Goal: Information Seeking & Learning: Compare options

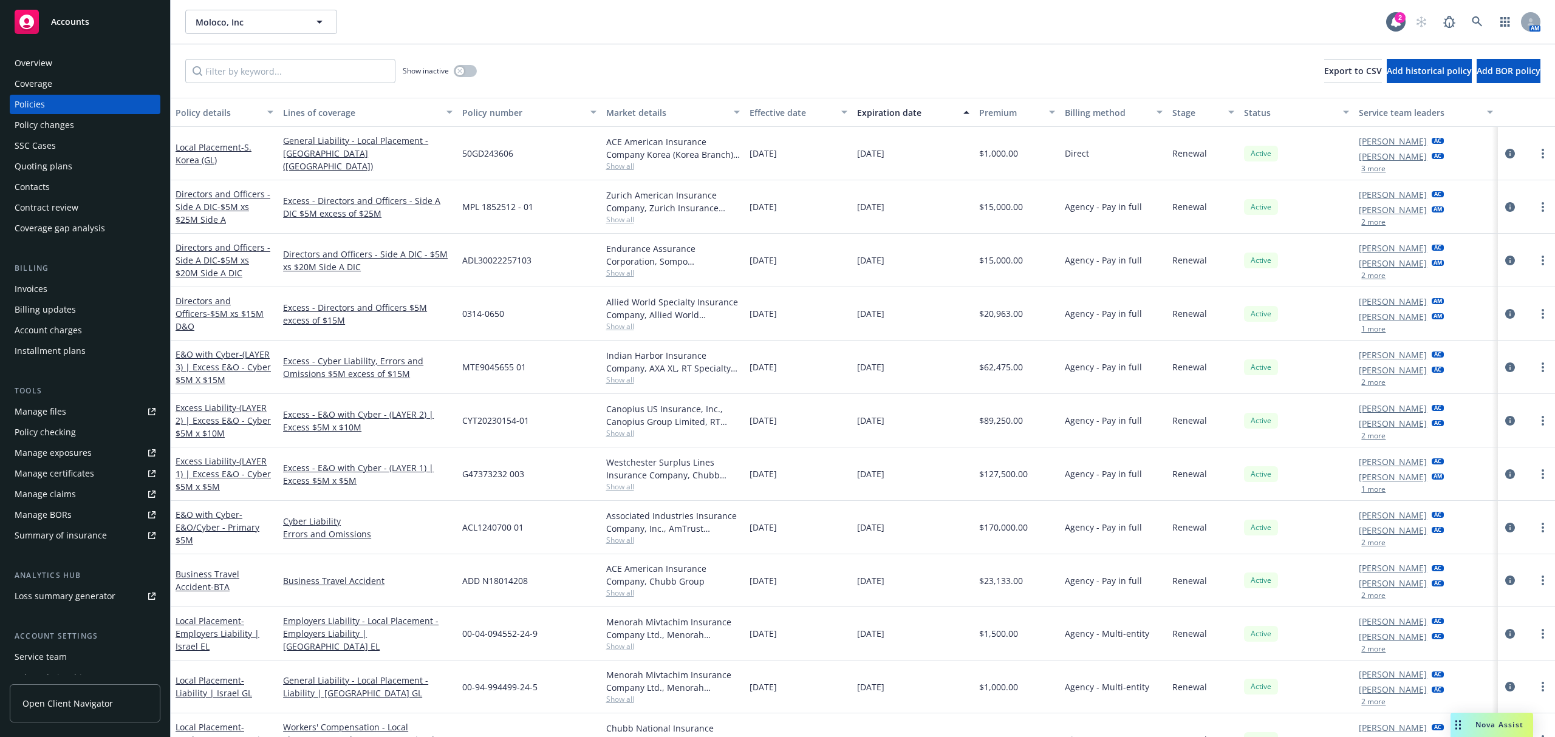
click at [52, 159] on div "Quoting plans" at bounding box center [44, 166] width 58 height 19
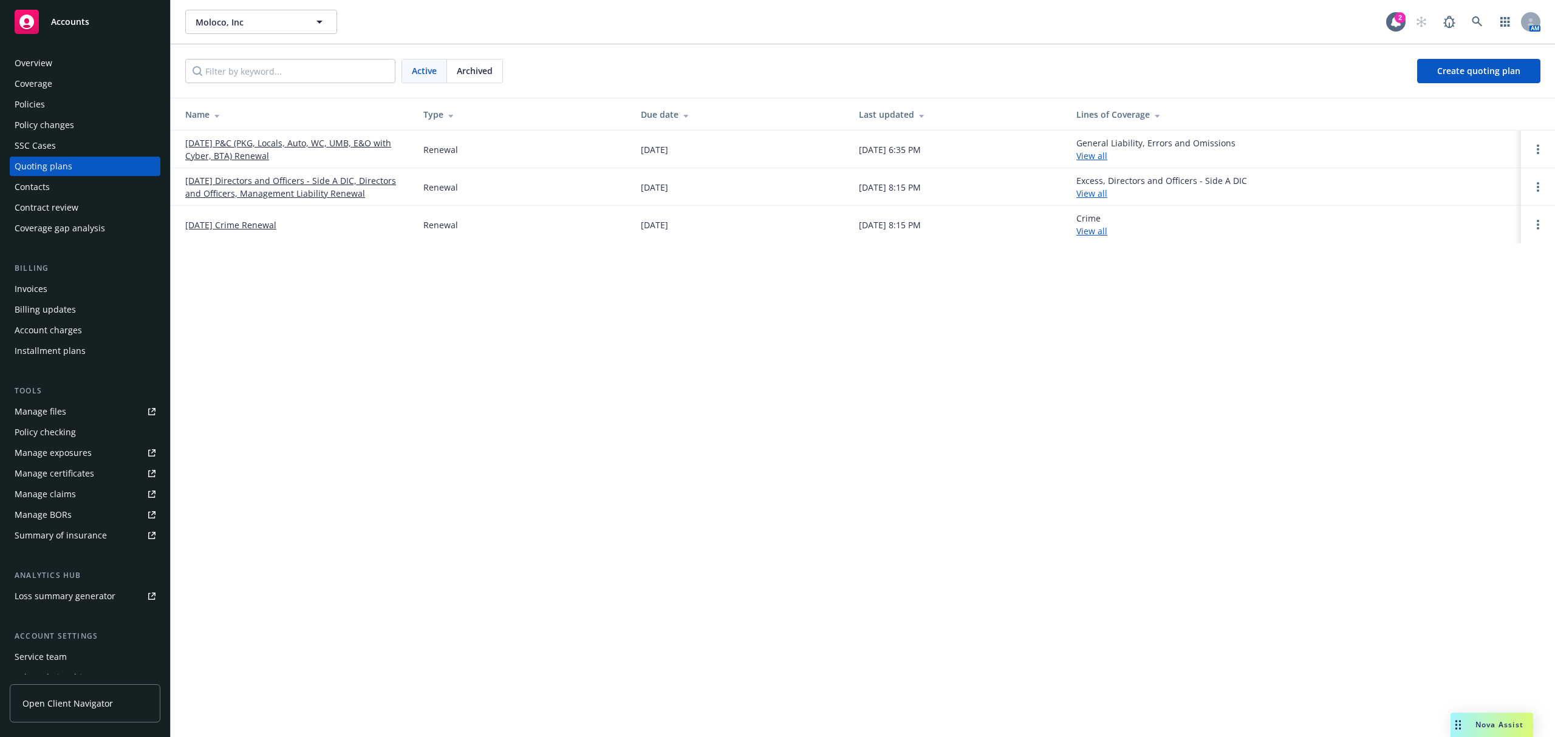
click at [323, 142] on link "[DATE] P&C (PKG, Locals, Auto, WC, UMB, E&O with Cyber, BTA) Renewal" at bounding box center [294, 150] width 219 height 26
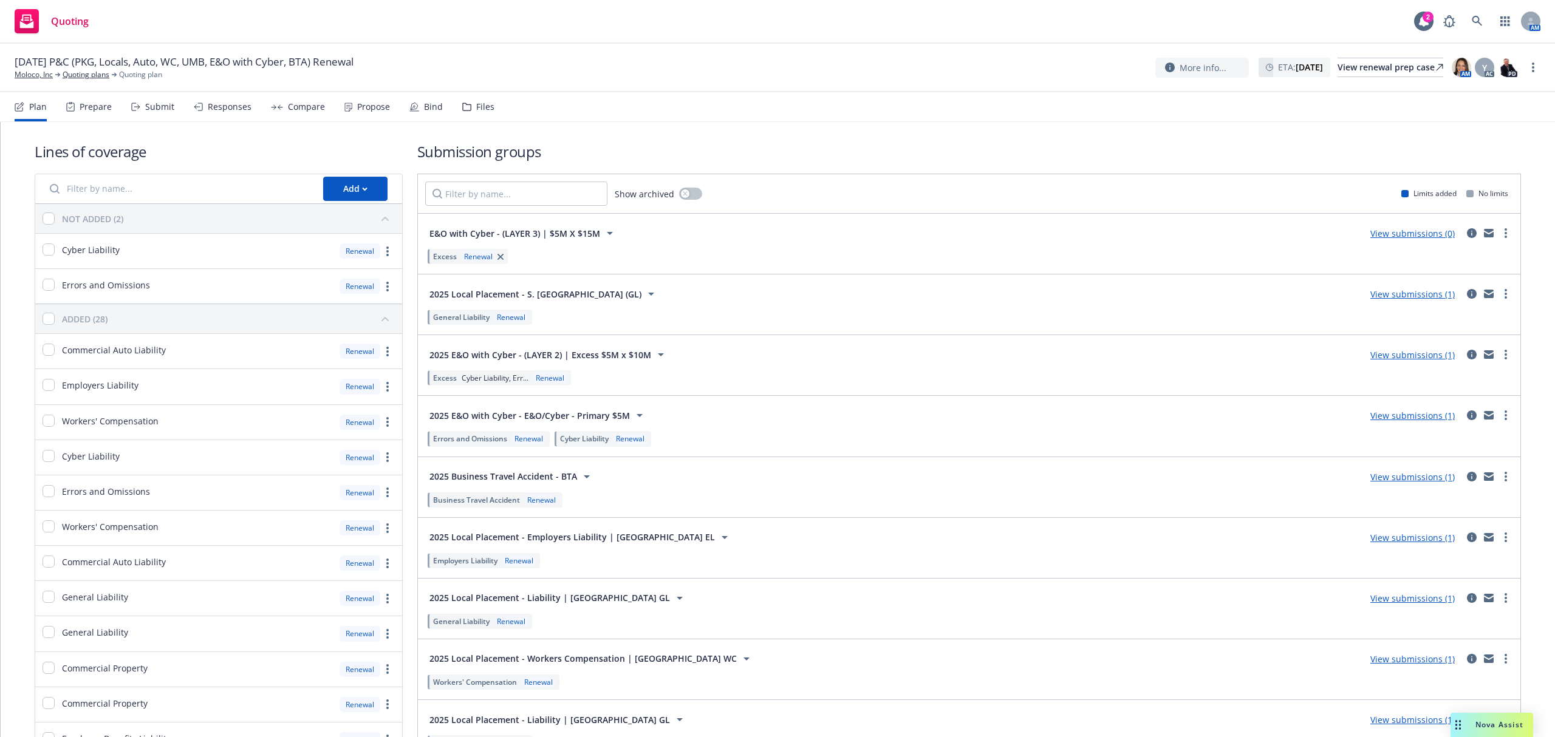
click at [795, 146] on h1 "Submission groups" at bounding box center [969, 152] width 1104 height 20
click at [288, 103] on div "Compare" at bounding box center [306, 107] width 37 height 10
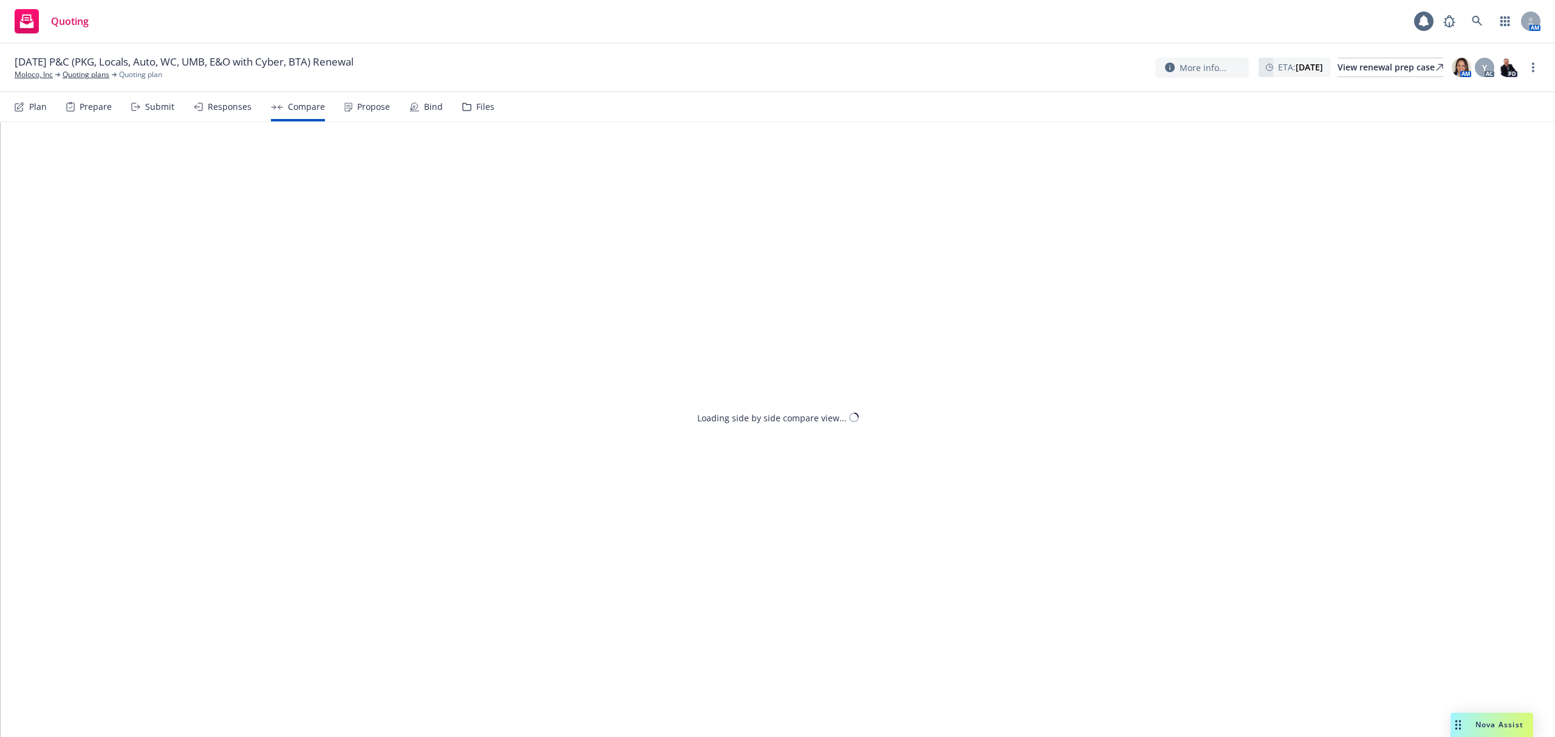
click at [208, 103] on div "Responses" at bounding box center [230, 107] width 44 height 10
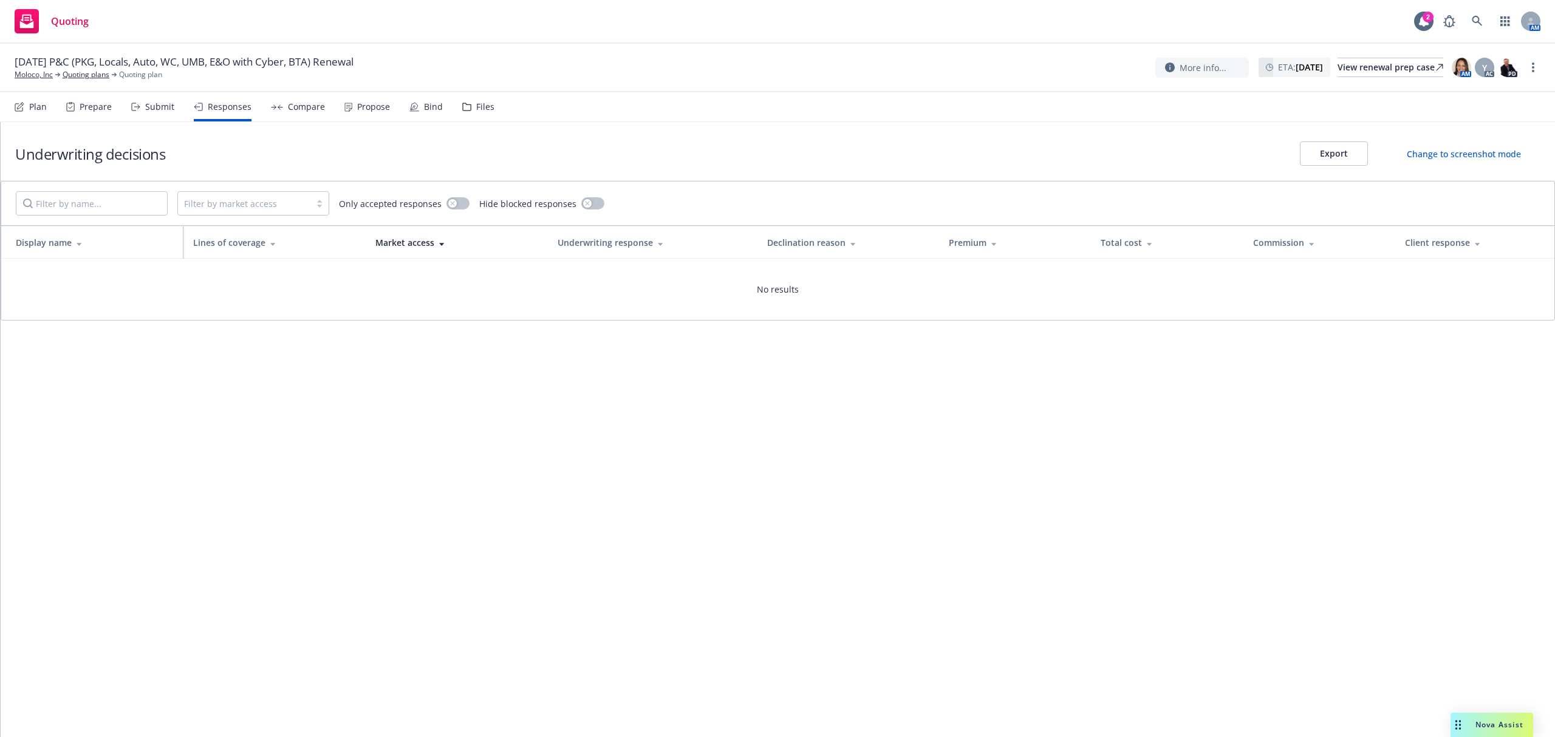
click at [134, 108] on icon at bounding box center [135, 107] width 9 height 9
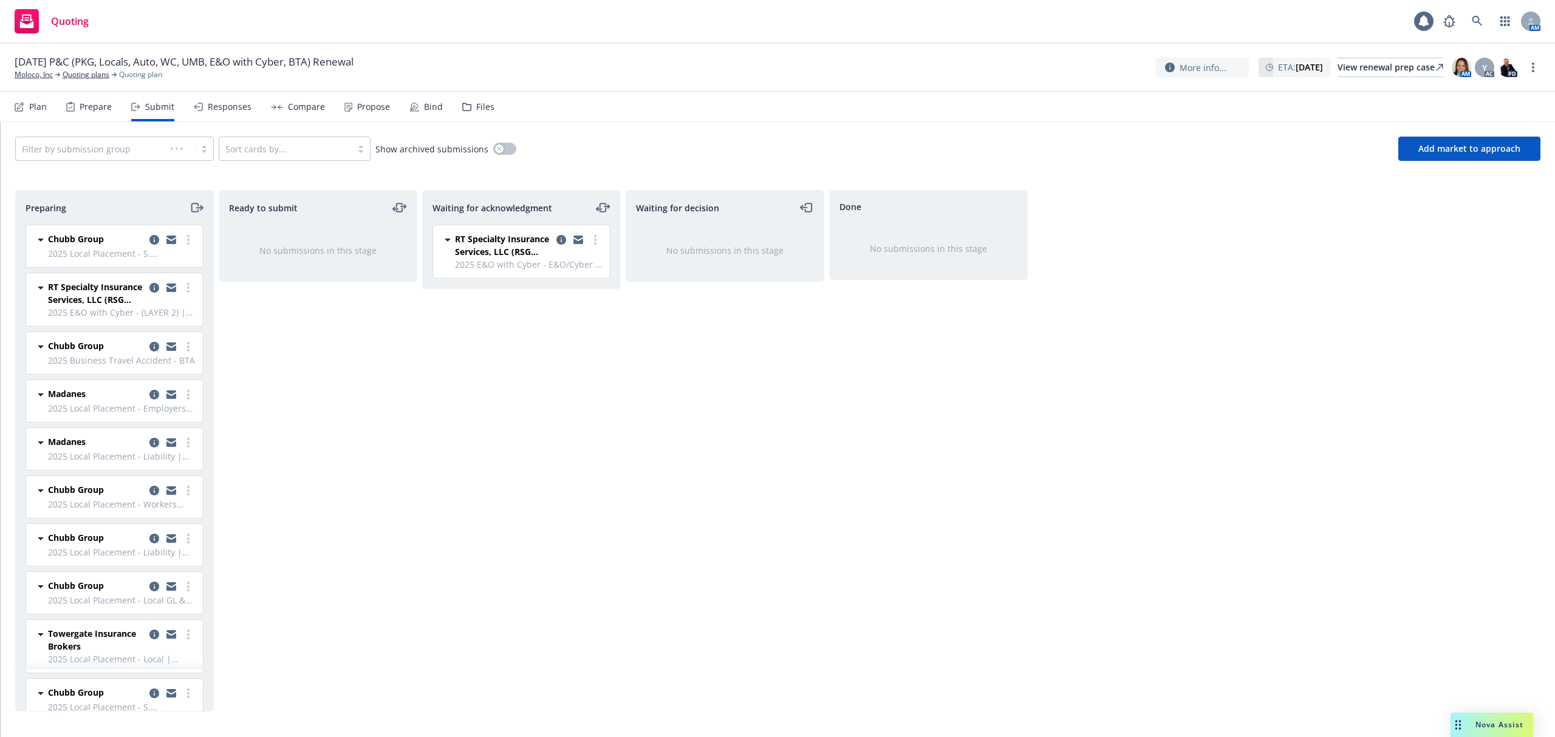
click at [81, 102] on div "Prepare" at bounding box center [96, 107] width 32 height 10
